Goal: Answer question/provide support

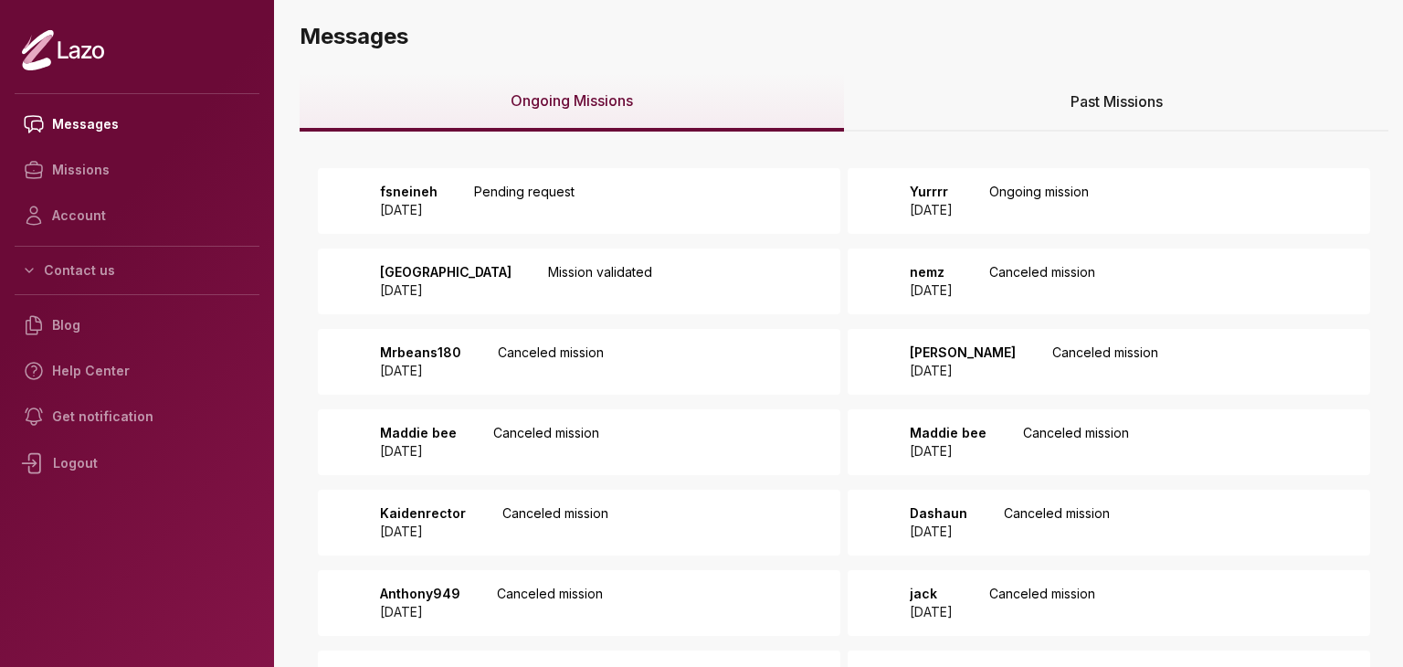
click at [566, 188] on p "Pending request" at bounding box center [524, 201] width 100 height 37
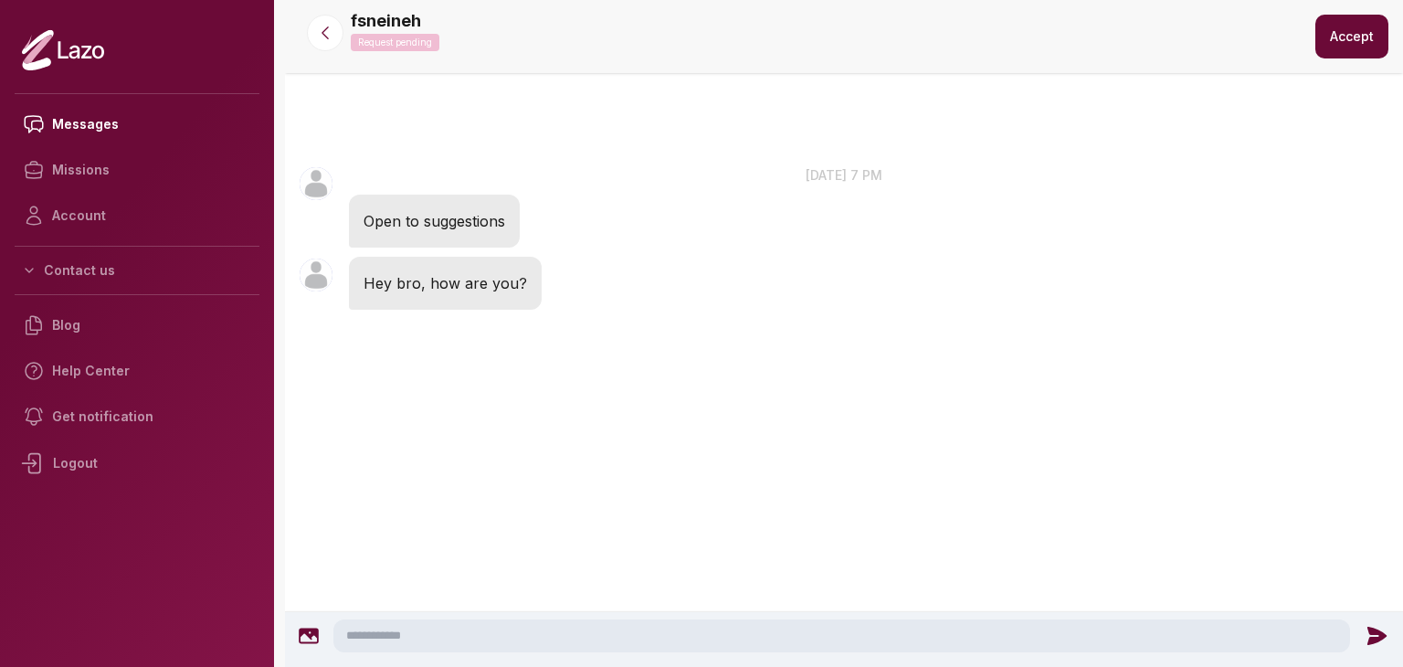
click at [495, 635] on textarea at bounding box center [841, 635] width 1017 height 33
type textarea "**********"
click at [1377, 634] on icon at bounding box center [1380, 636] width 19 height 18
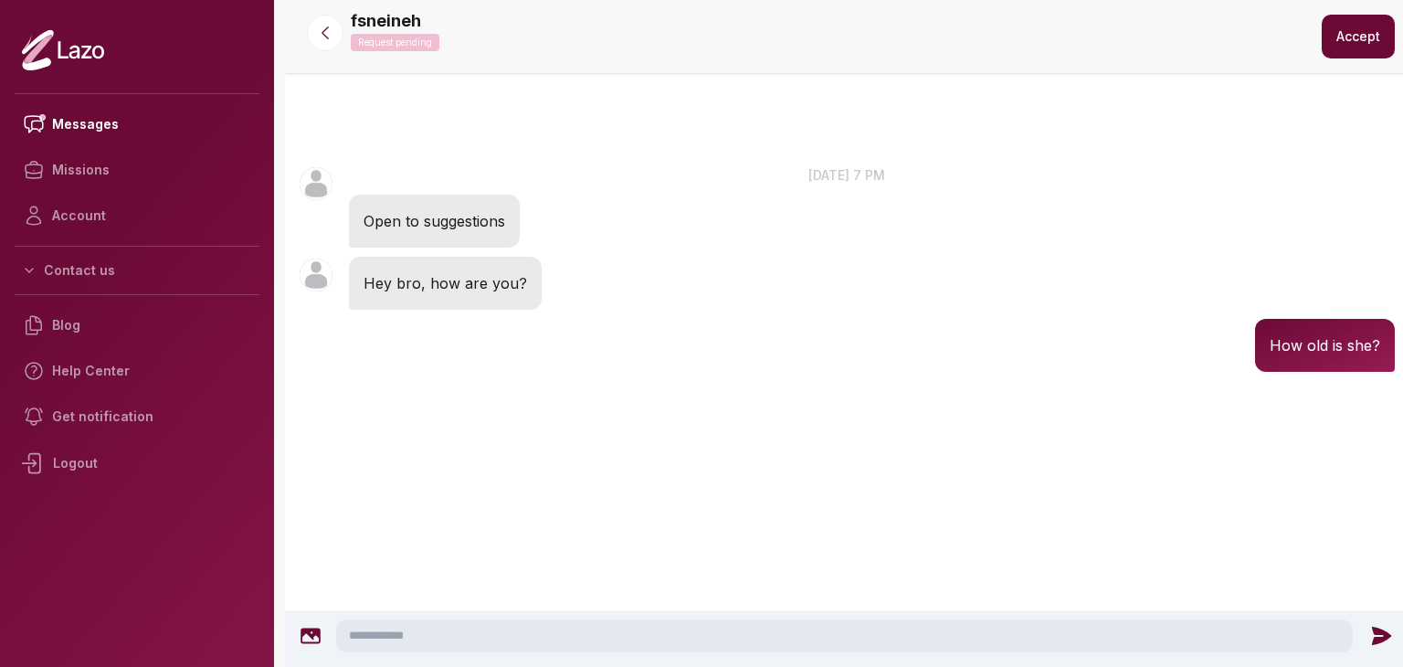
click at [1330, 30] on button "Accept" at bounding box center [1358, 37] width 73 height 44
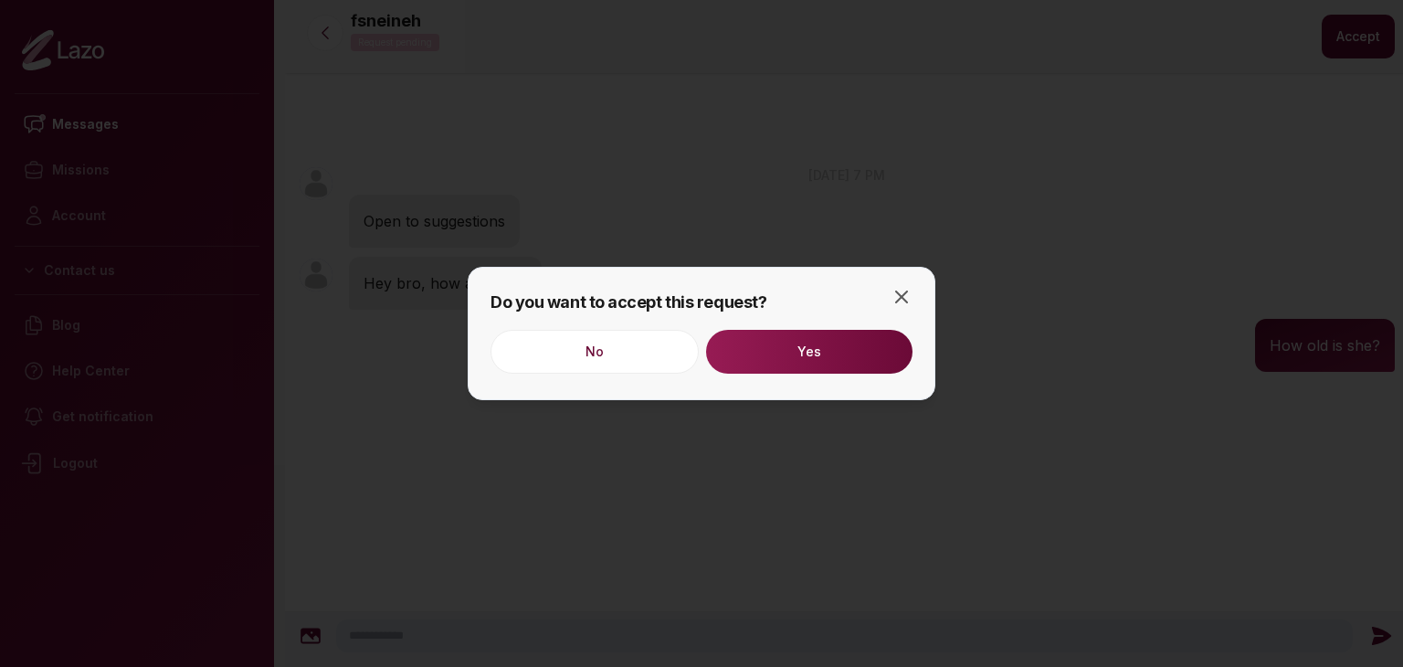
click at [869, 353] on button "Yes" at bounding box center [809, 352] width 206 height 44
click at [891, 293] on icon "button" at bounding box center [902, 297] width 22 height 22
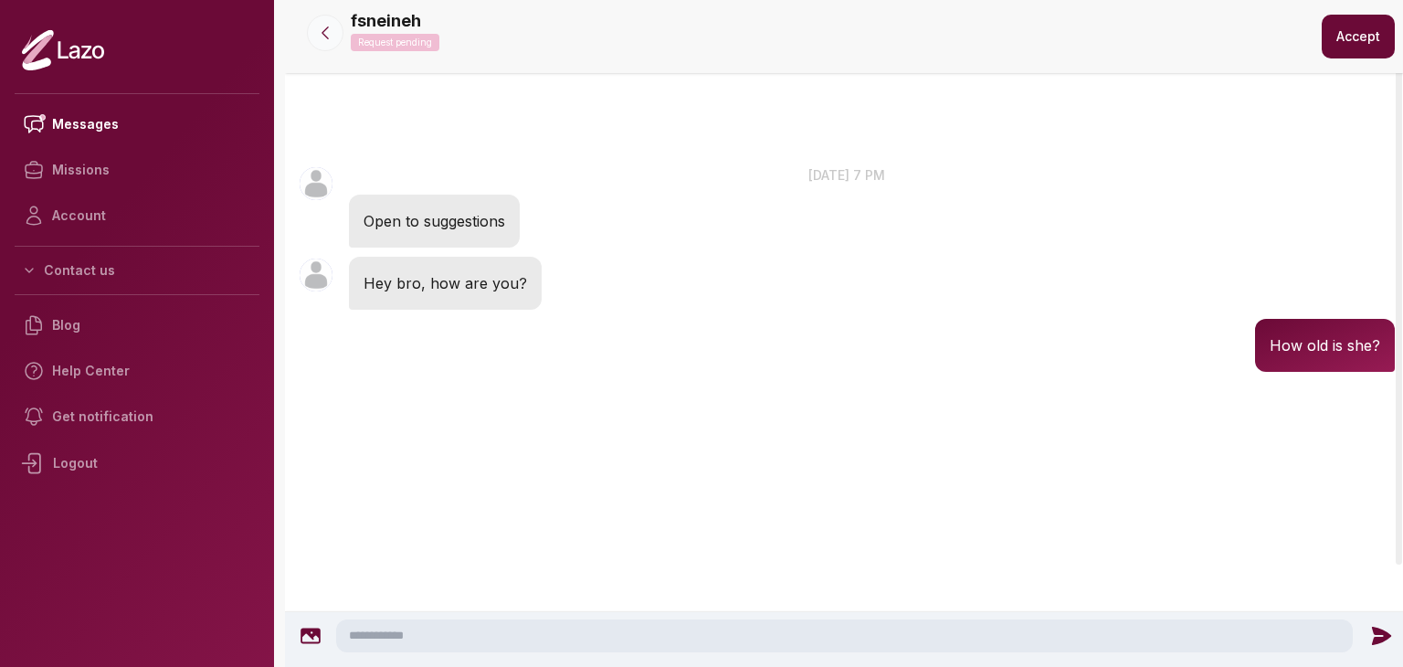
click at [334, 31] on button at bounding box center [325, 33] width 37 height 37
